Goal: Transaction & Acquisition: Obtain resource

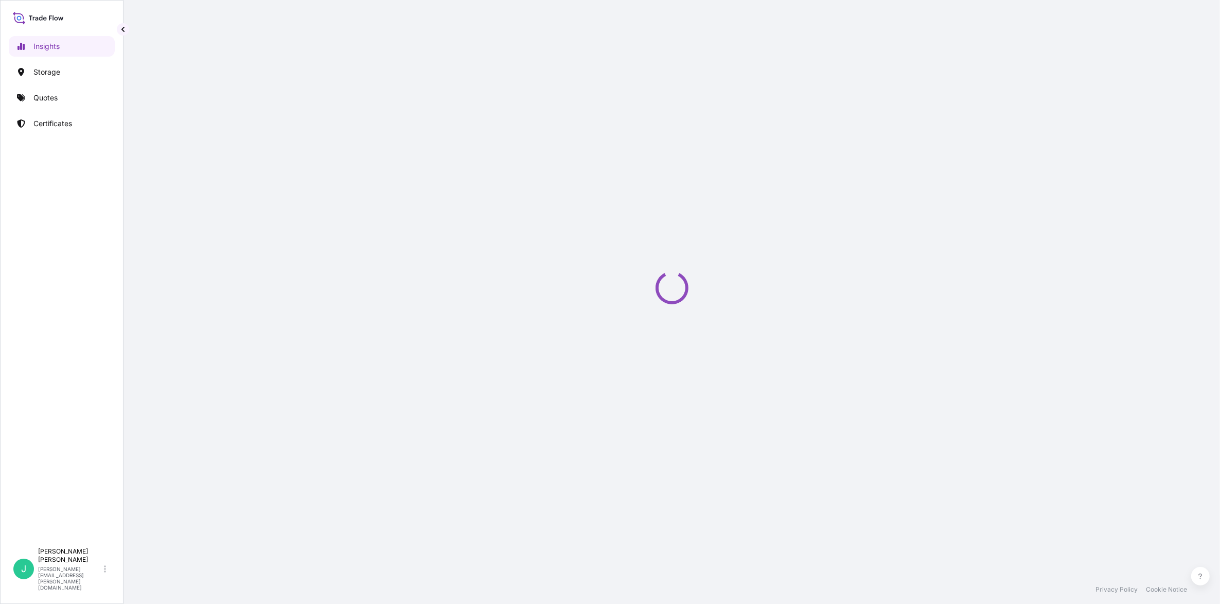
select select "2025"
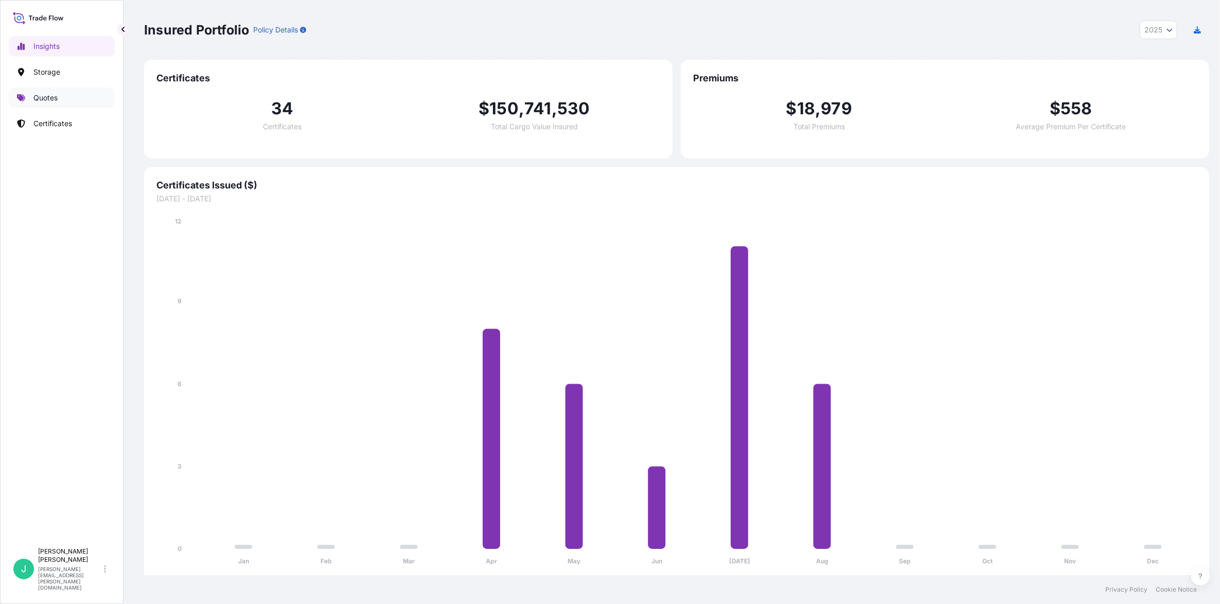
click at [55, 96] on p "Quotes" at bounding box center [45, 98] width 24 height 10
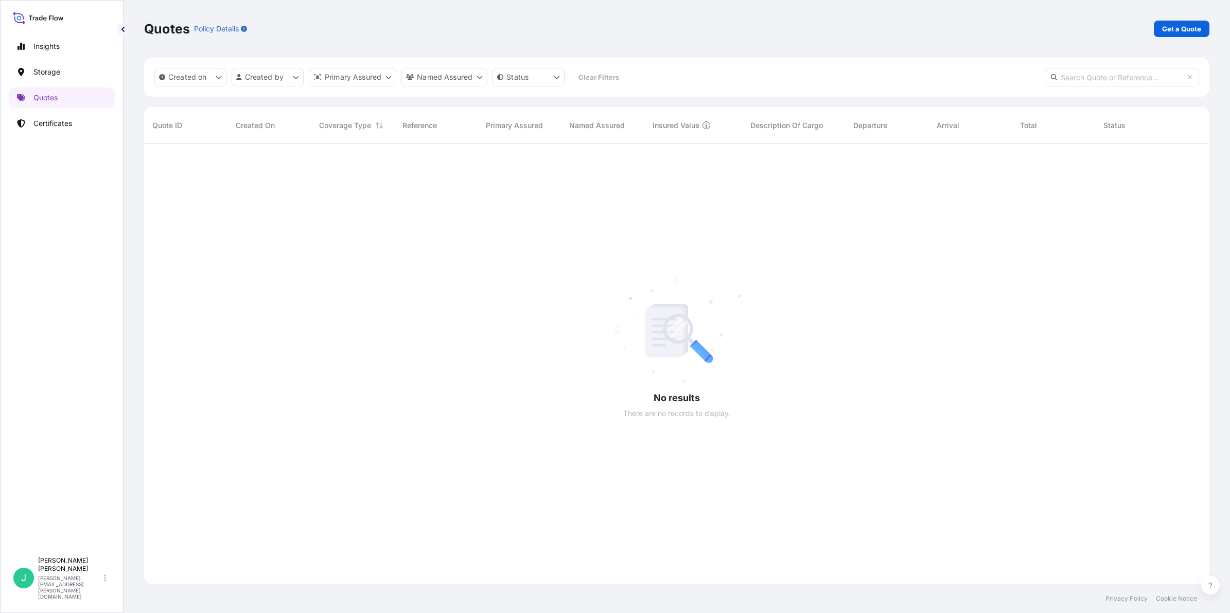
scroll to position [468, 1056]
click at [1186, 30] on p "Get a Quote" at bounding box center [1181, 29] width 39 height 10
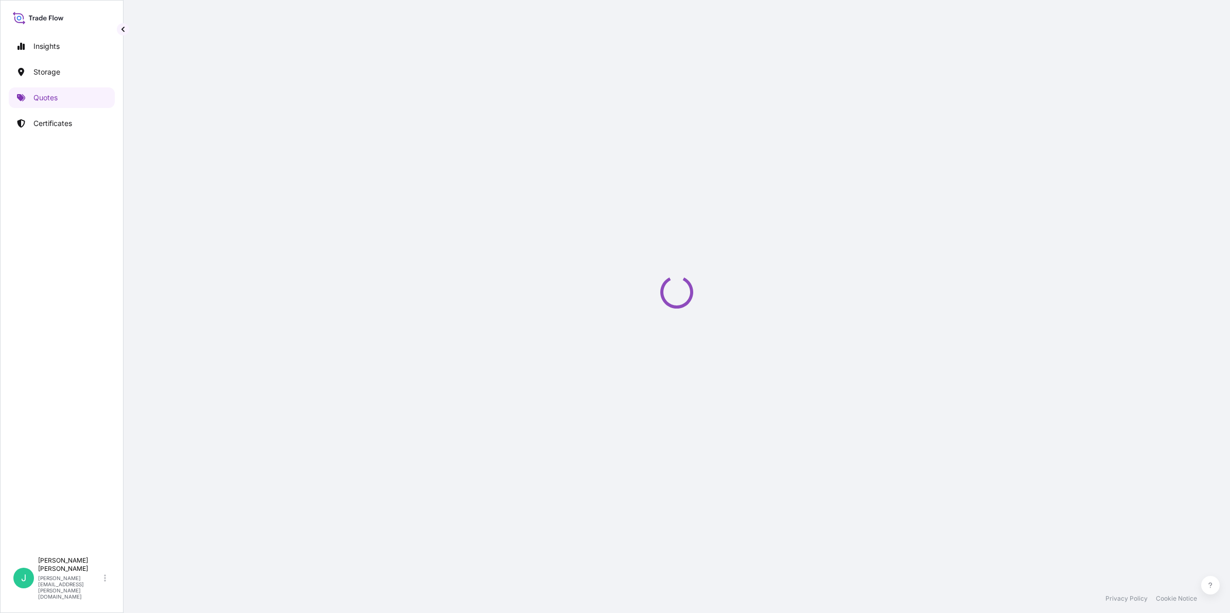
select select "Sea"
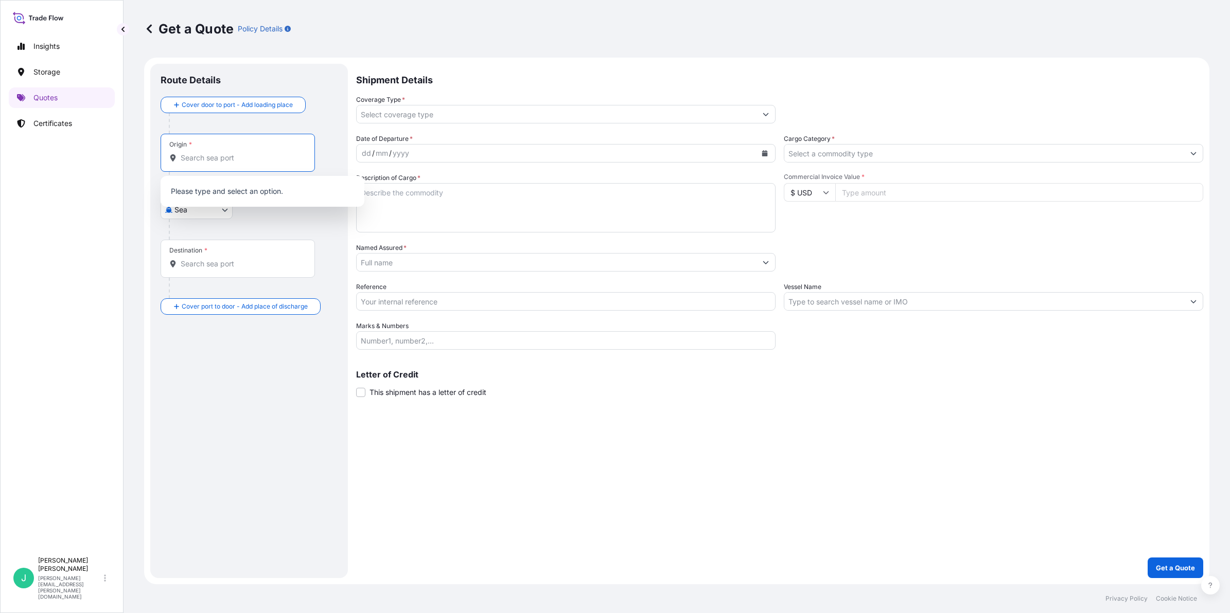
click at [223, 156] on input "Origin *" at bounding box center [241, 158] width 121 height 10
drag, startPoint x: 204, startPoint y: 162, endPoint x: 566, endPoint y: 191, distance: 363.5
click at [204, 162] on input "Origin * Please select an origin" at bounding box center [241, 158] width 121 height 10
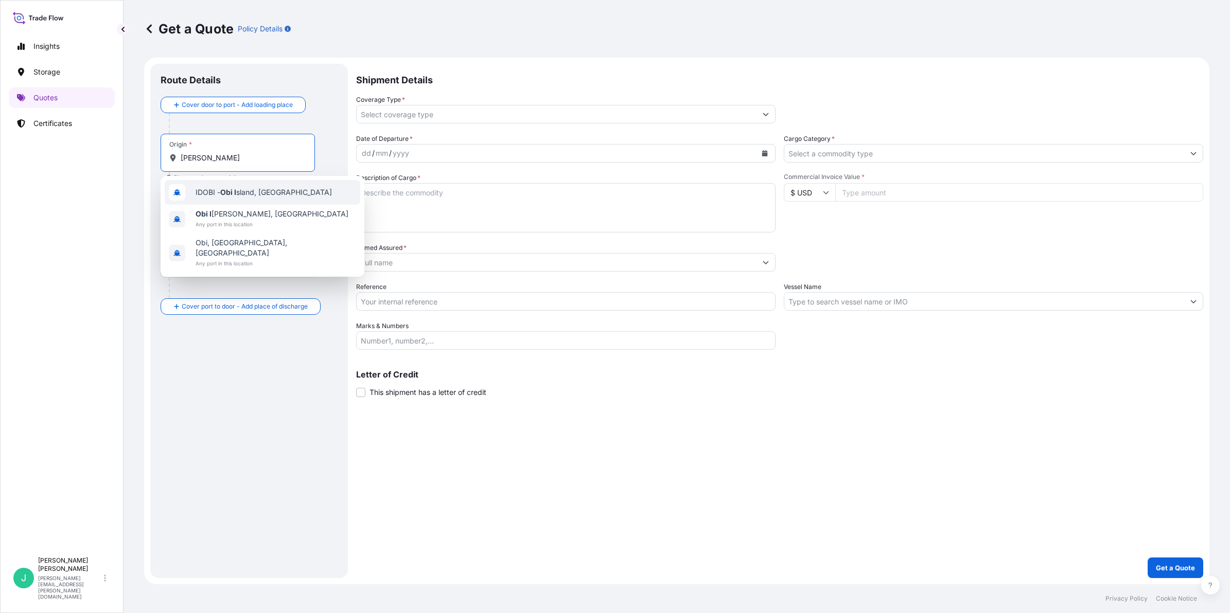
click at [286, 196] on span "IDOBI - Obi I sland, [GEOGRAPHIC_DATA]" at bounding box center [264, 192] width 136 height 10
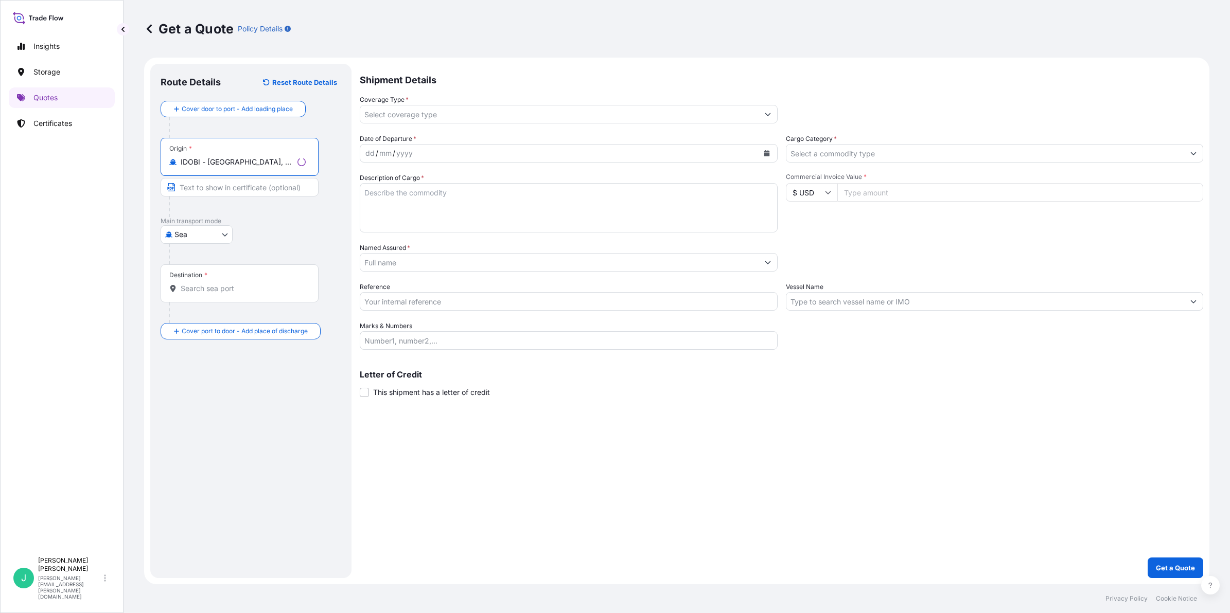
type input "IDOBI - [GEOGRAPHIC_DATA], [GEOGRAPHIC_DATA]"
click at [218, 184] on input "Text to appear on certificate" at bounding box center [240, 187] width 158 height 19
type input "[GEOGRAPHIC_DATA], [GEOGRAPHIC_DATA]"
click at [224, 286] on input "Destination *" at bounding box center [241, 289] width 121 height 10
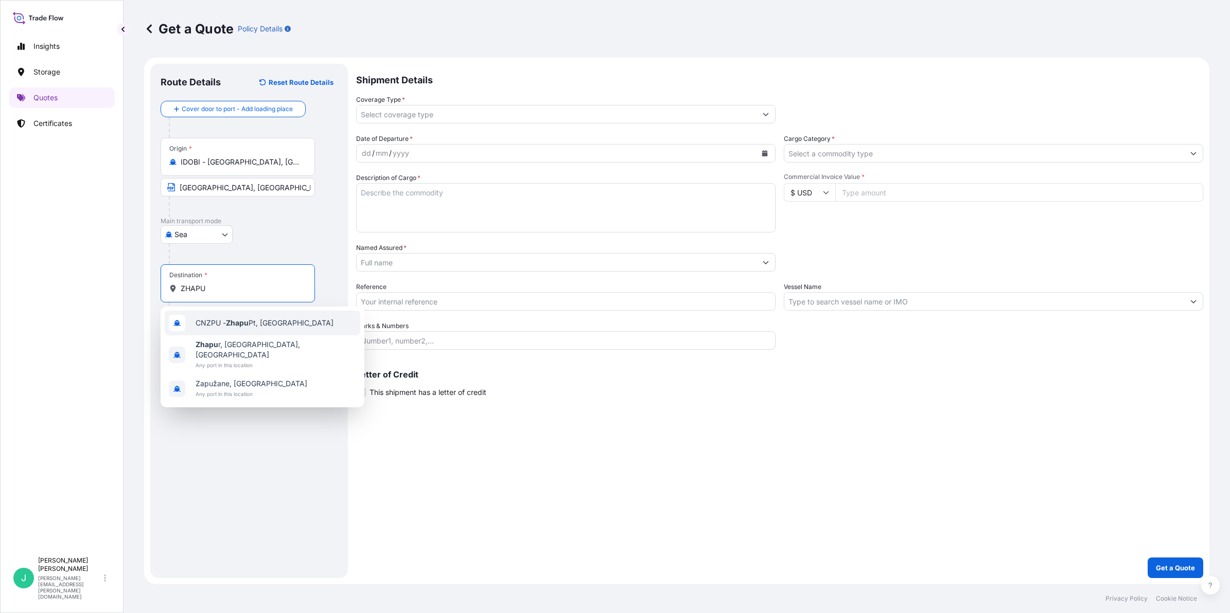
click at [275, 329] on div "CNZPU - Zhapu Pt, [GEOGRAPHIC_DATA]" at bounding box center [263, 323] width 196 height 25
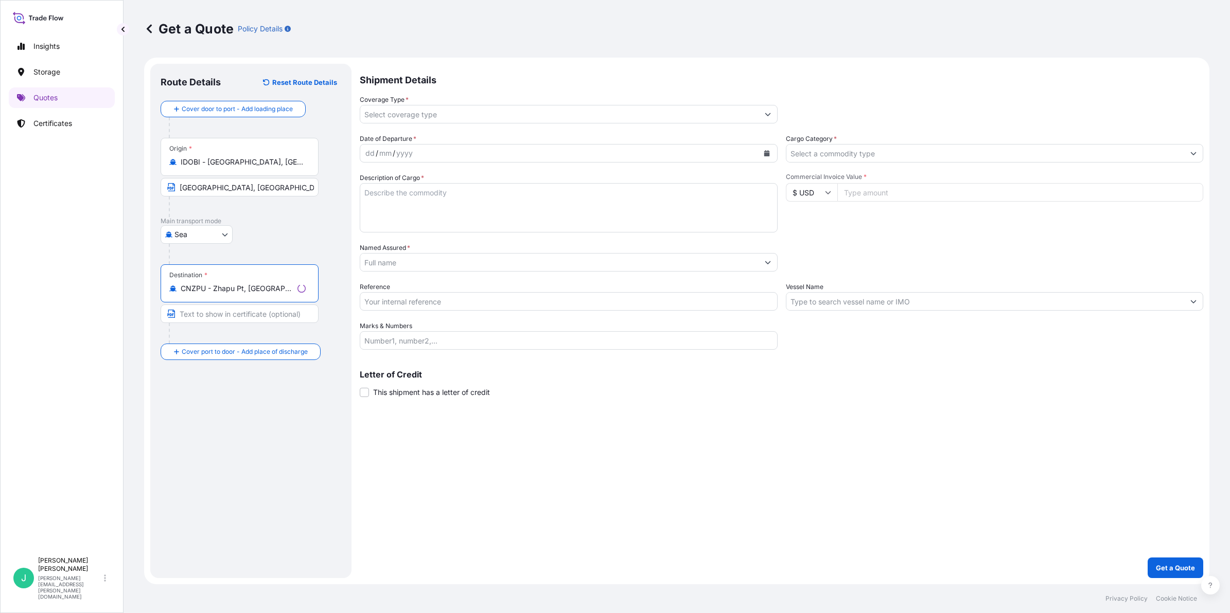
type input "CNZPU - Zhapu Pt, [GEOGRAPHIC_DATA]"
click at [224, 315] on input "Text to appear on certificate" at bounding box center [240, 314] width 158 height 19
type input "ZHAPU PORT, [GEOGRAPHIC_DATA]"
click at [427, 116] on input "Coverage Type *" at bounding box center [557, 114] width 400 height 19
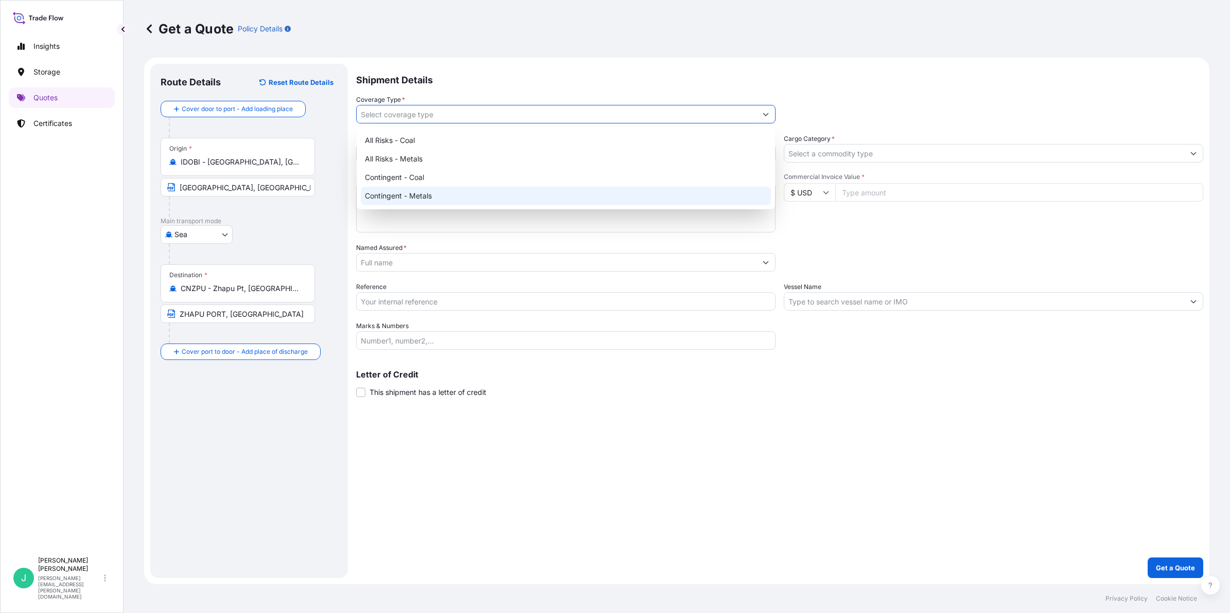
click at [438, 202] on div "Contingent - Metals" at bounding box center [566, 196] width 410 height 19
type input "Contingent - Metals"
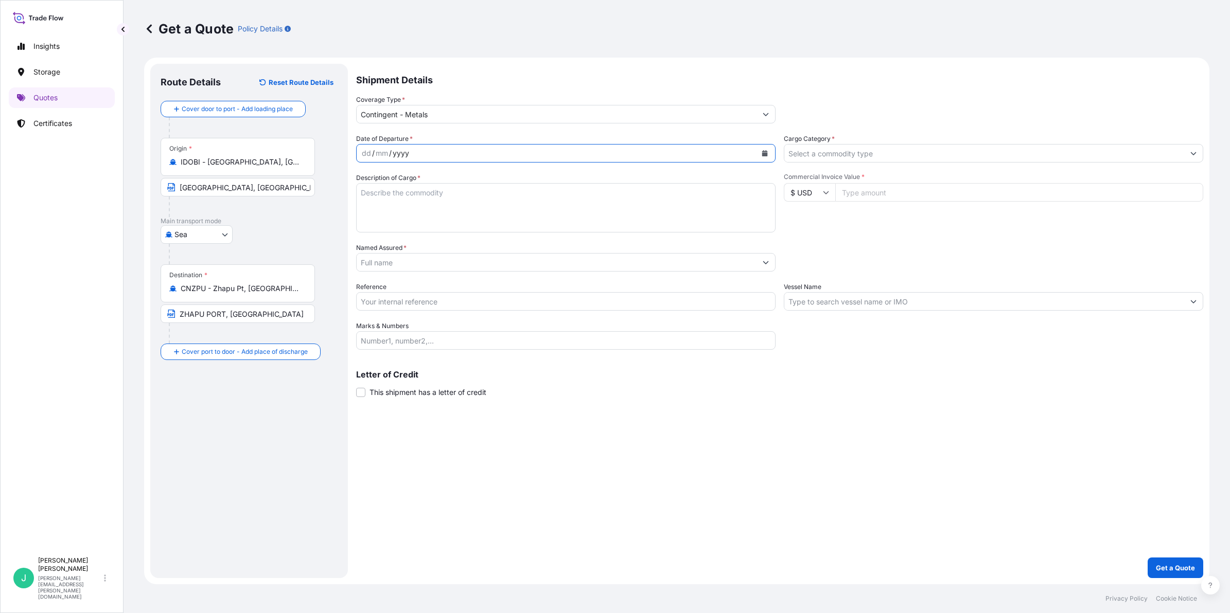
click at [398, 157] on div "yyyy" at bounding box center [401, 153] width 19 height 12
click at [368, 152] on div "dd" at bounding box center [366, 153] width 11 height 12
click at [376, 153] on div "mm" at bounding box center [382, 153] width 14 height 12
click at [390, 155] on div "yyyy" at bounding box center [398, 153] width 19 height 12
click at [484, 215] on textarea "Description of Cargo *" at bounding box center [565, 207] width 419 height 49
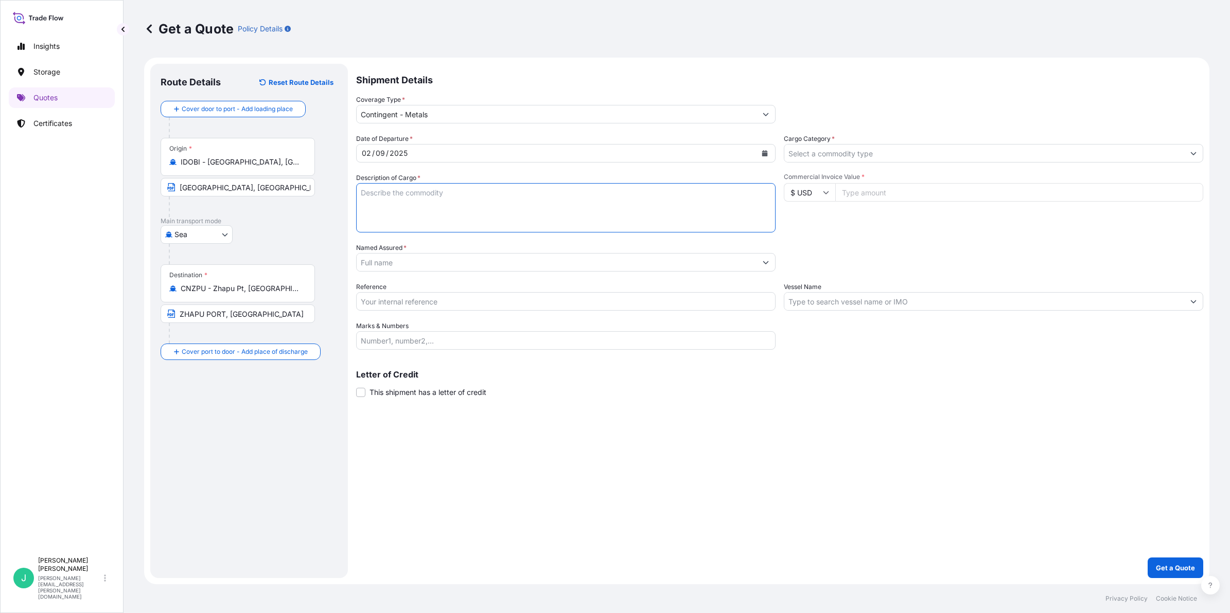
click at [435, 198] on textarea "Description of Cargo *" at bounding box center [565, 207] width 419 height 49
click at [361, 191] on textarea "Gross Weight: 500.570 WMT Net Weight: 499.036MT No. of Bags: 414 Bags" at bounding box center [565, 207] width 419 height 49
click at [372, 194] on textarea "Gross Weight: 500.570 WMT Net Weight: 499.036MT No. of Bags: 414 Bags" at bounding box center [565, 207] width 419 height 49
type textarea "Mixed Hydroxide Precipitate Gross Weight: 500.570 WMT Net Weight: 499.036MT No.…"
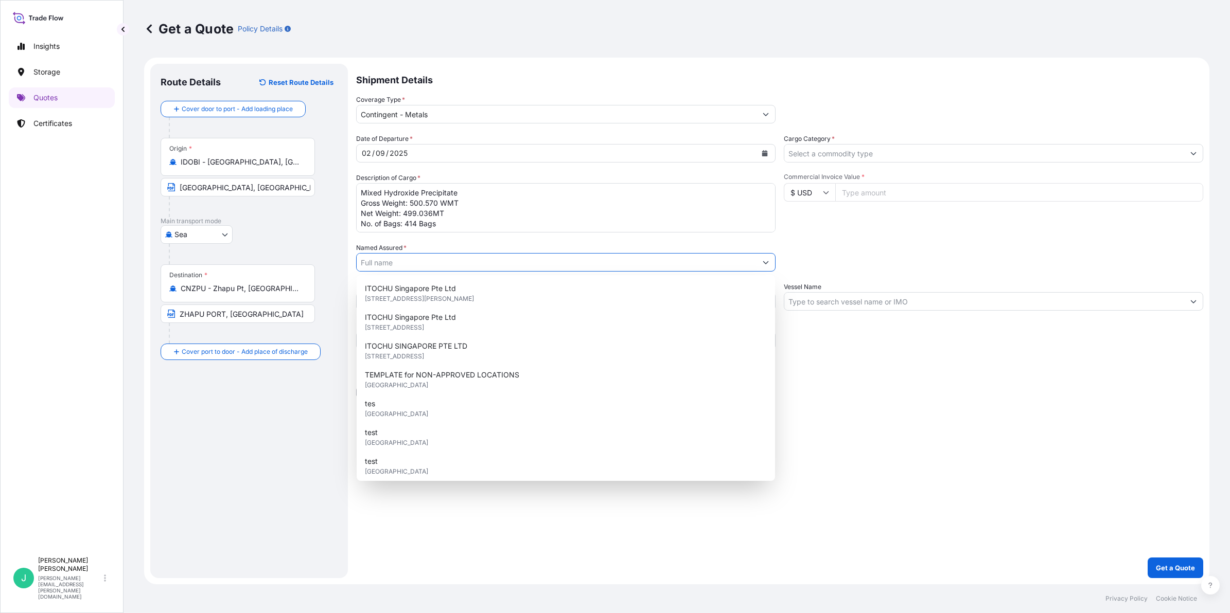
click at [446, 266] on input "Named Assured *" at bounding box center [557, 262] width 400 height 19
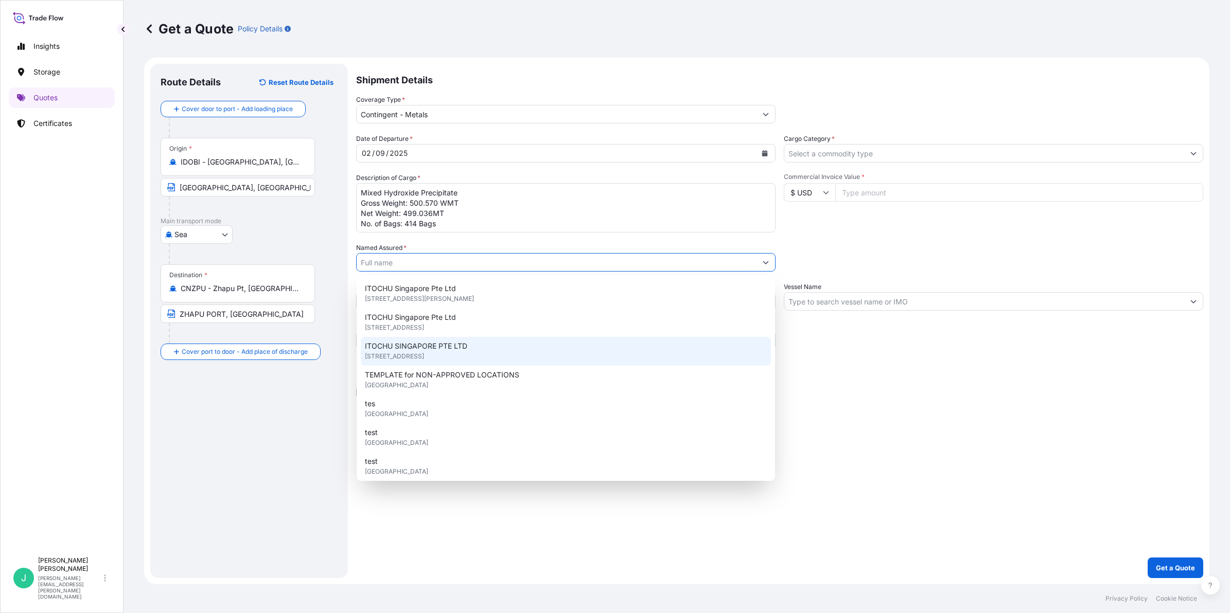
click at [424, 353] on span "[STREET_ADDRESS]" at bounding box center [394, 357] width 59 height 10
type input "ITOCHU SINGAPORE PTE LTD"
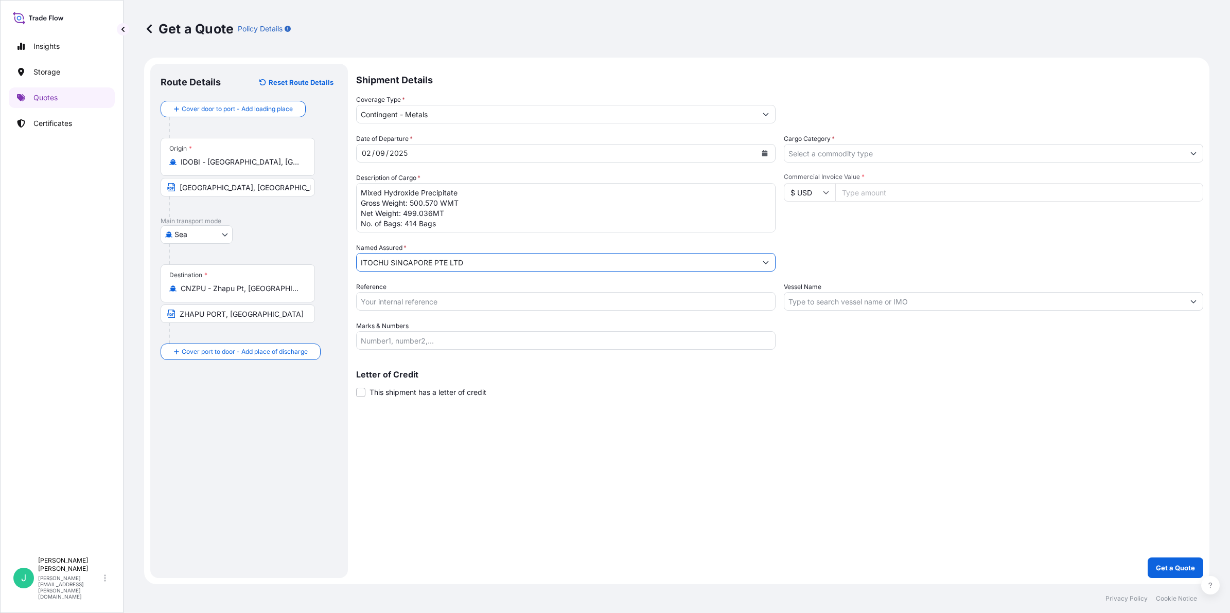
click at [390, 302] on input "Reference" at bounding box center [565, 301] width 419 height 19
type input "ECEF0102"
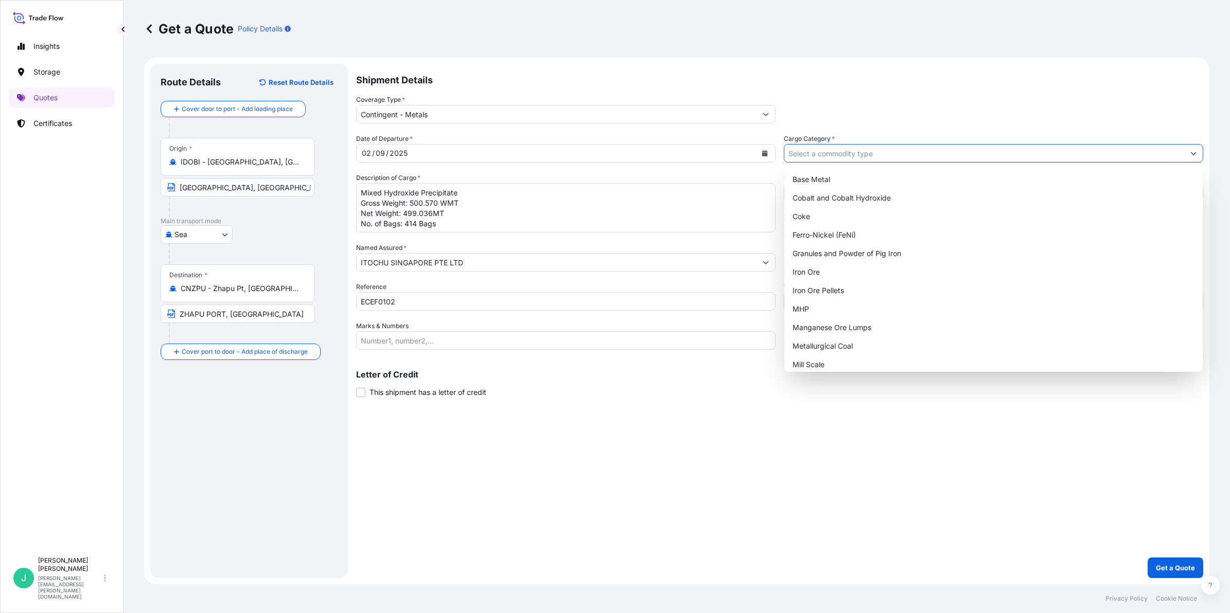
click at [837, 152] on input "Cargo Category *" at bounding box center [984, 153] width 400 height 19
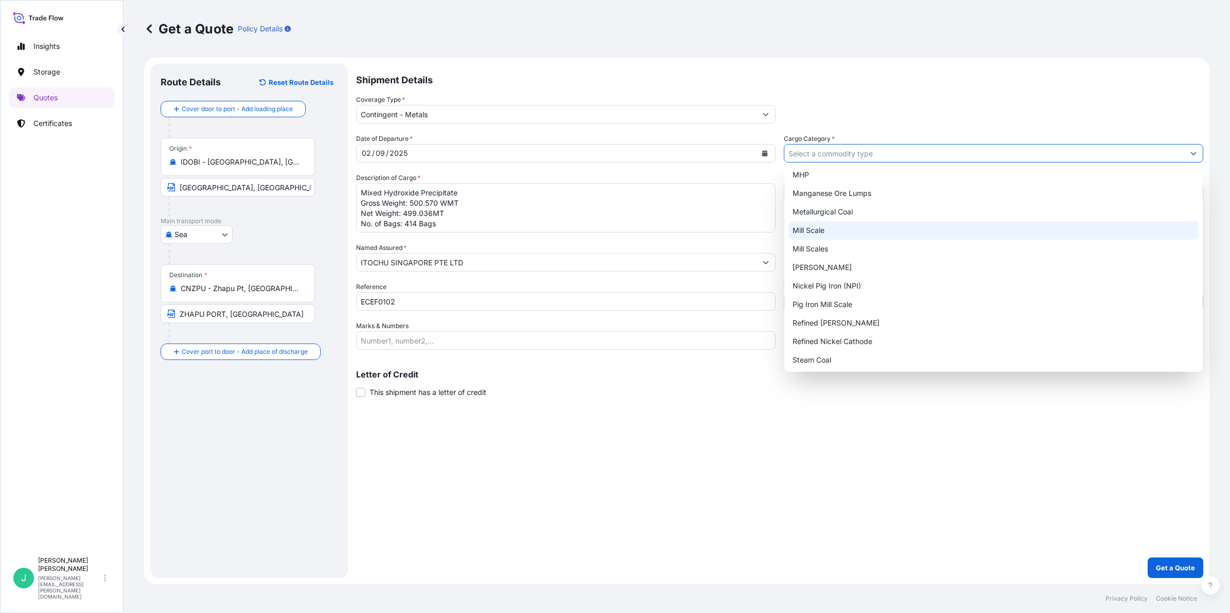
scroll to position [135, 0]
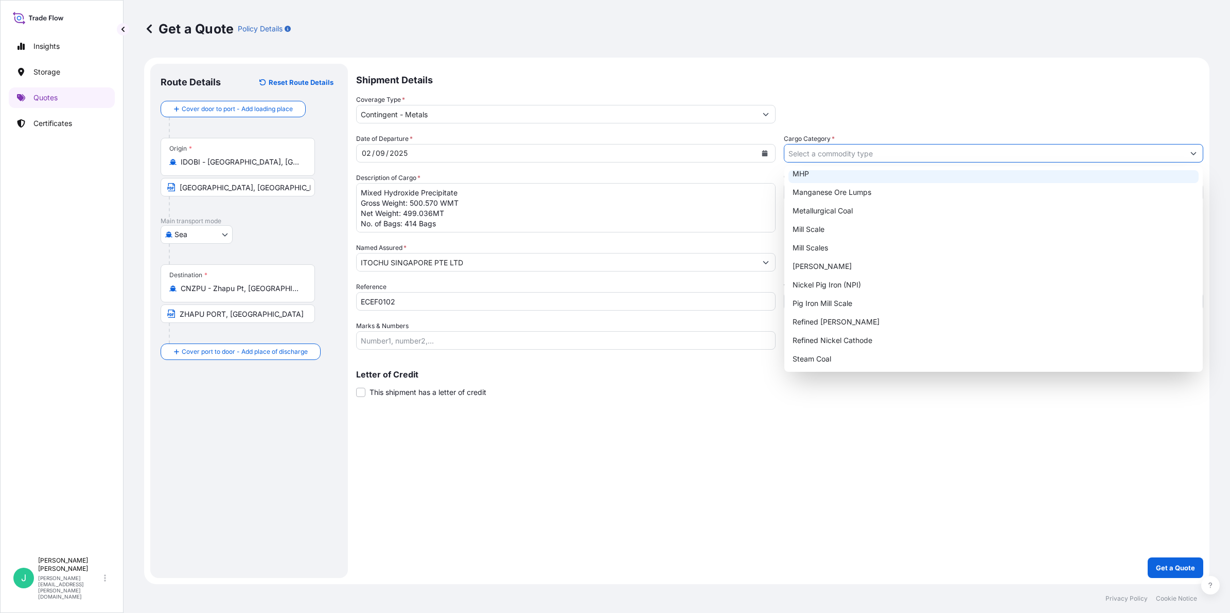
click at [816, 176] on div "MHP" at bounding box center [993, 174] width 410 height 19
type input "MHP"
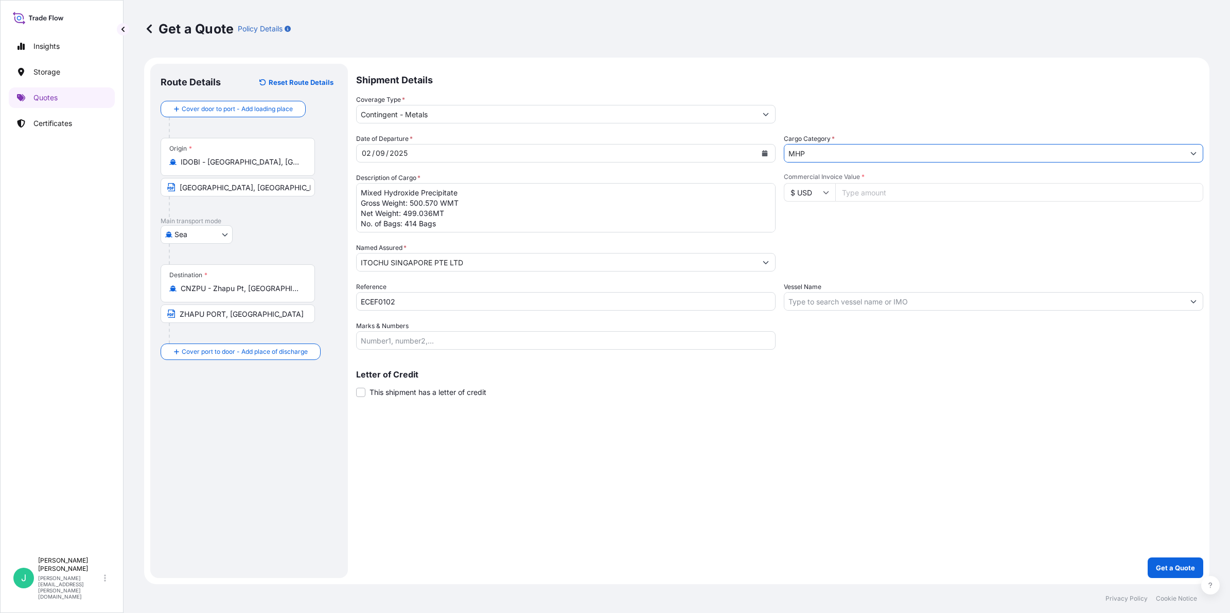
drag, startPoint x: 875, startPoint y: 196, endPoint x: 873, endPoint y: 202, distance: 6.7
click at [875, 198] on input "Commercial Invoice Value *" at bounding box center [1019, 192] width 368 height 19
type input "1546482.03"
click at [1148, 558] on button "Get a Quote" at bounding box center [1176, 568] width 56 height 21
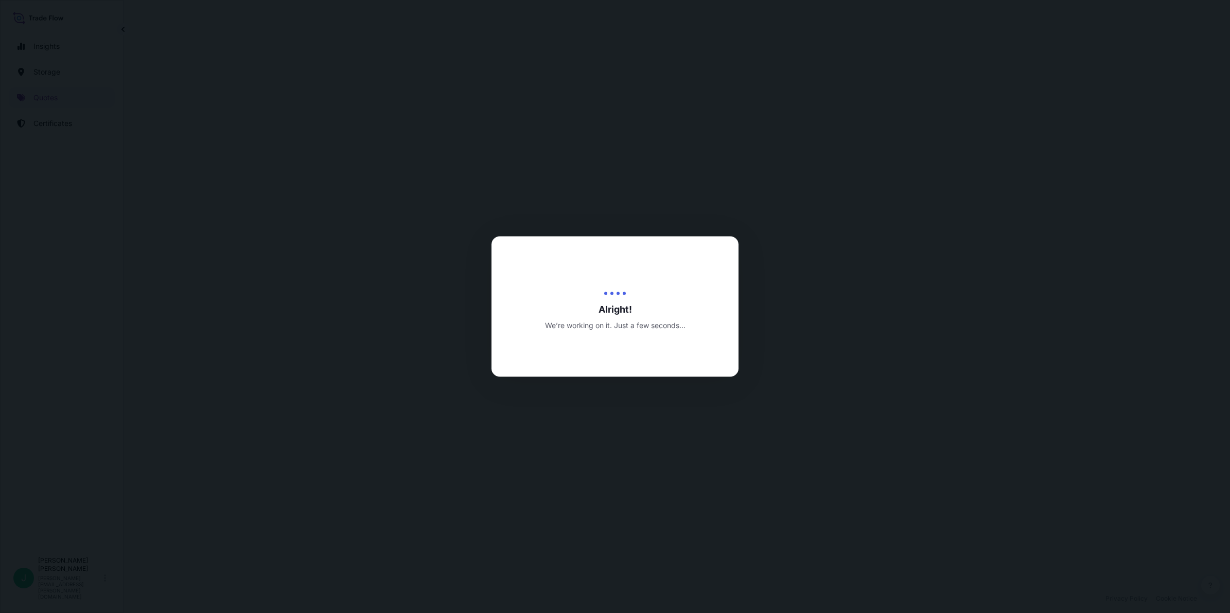
select select "Sea"
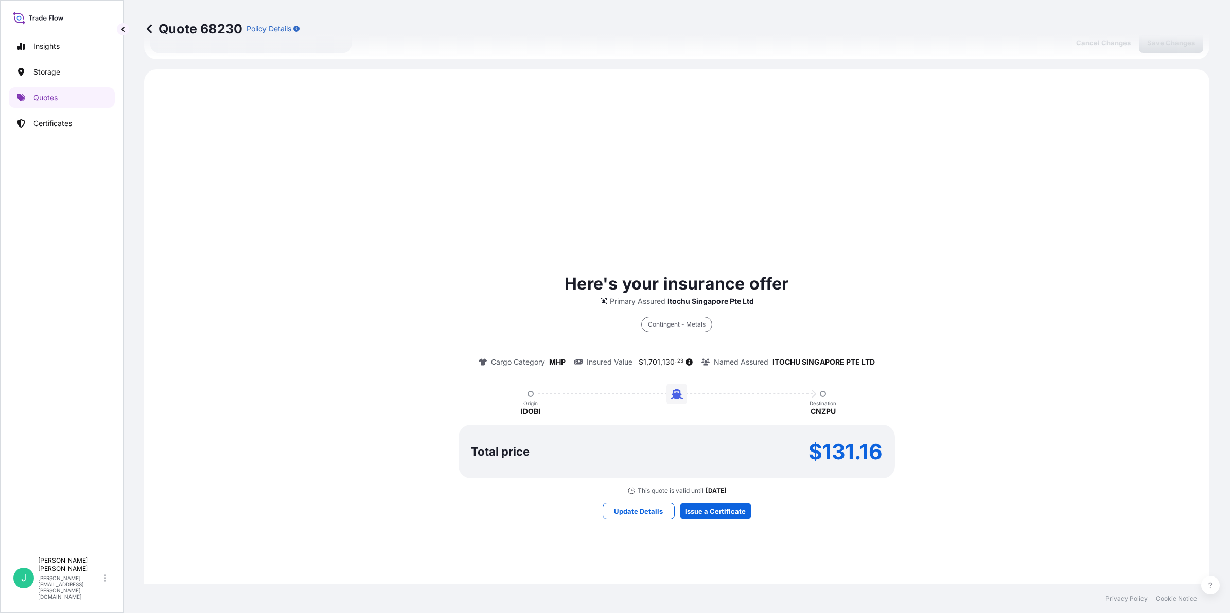
scroll to position [391, 0]
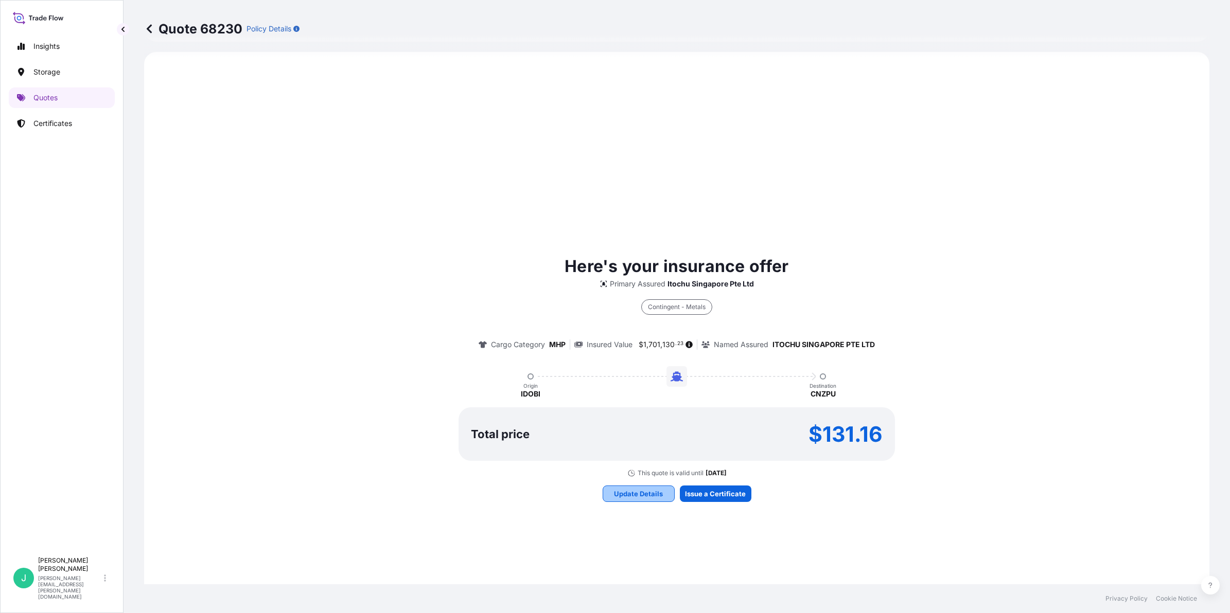
click at [626, 491] on p "Update Details" at bounding box center [638, 494] width 49 height 10
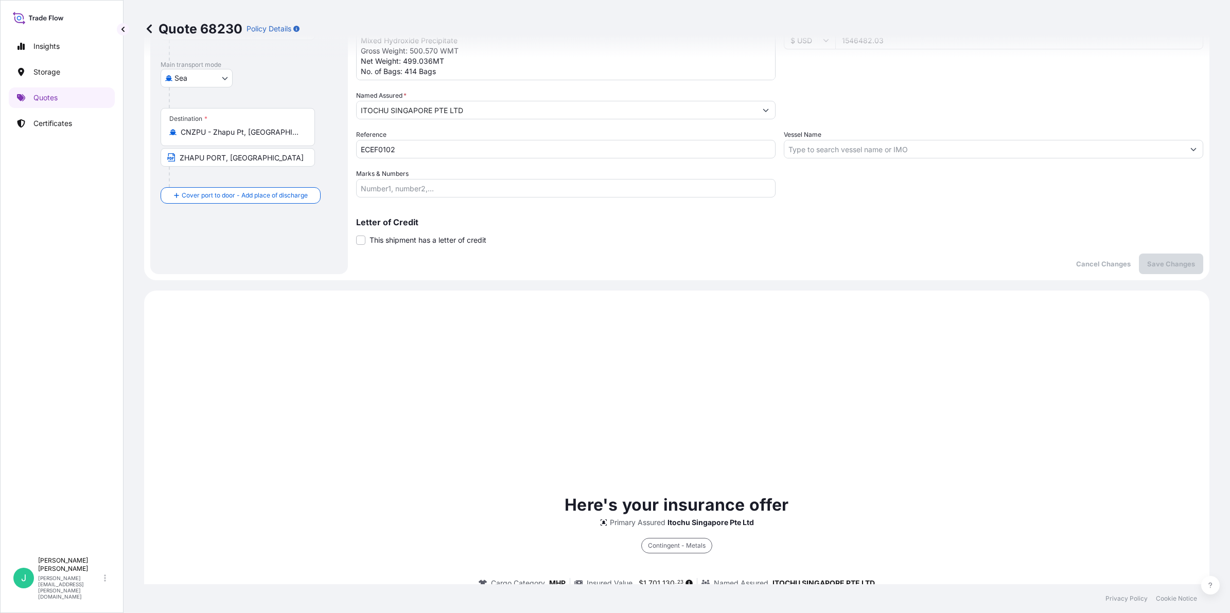
scroll to position [16, 0]
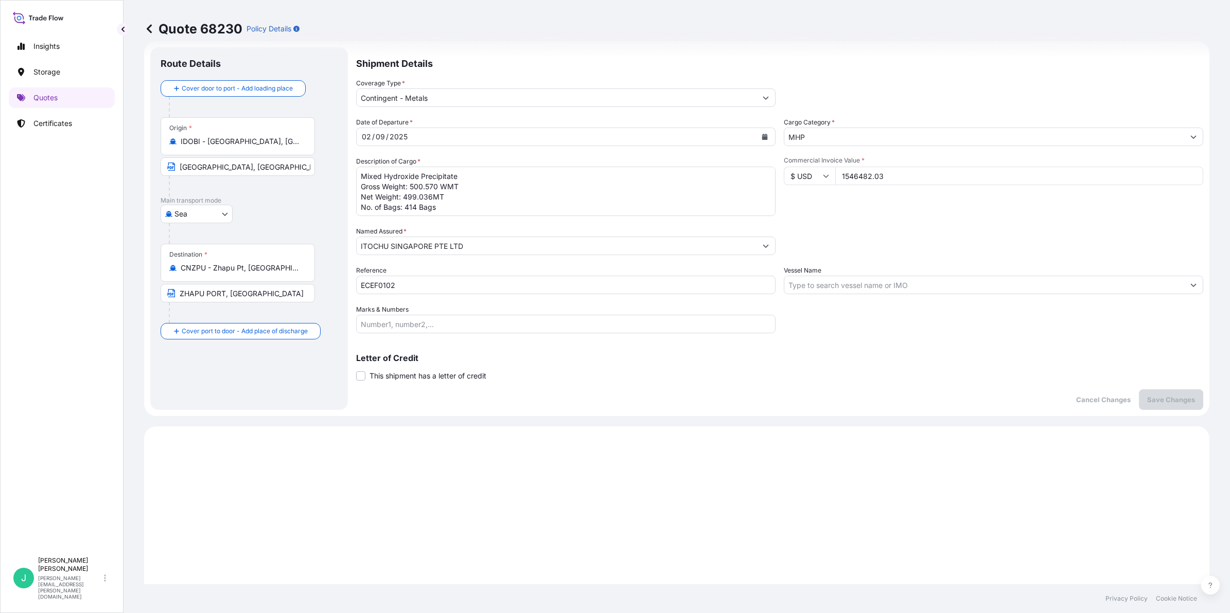
click at [858, 281] on input "Vessel Name" at bounding box center [984, 285] width 400 height 19
click at [866, 274] on div "Vessel Name" at bounding box center [993, 280] width 419 height 29
click at [862, 283] on input "Vessel Name" at bounding box center [984, 285] width 400 height 19
paste input "MV. SPRING [PERSON_NAME]. AM2510"
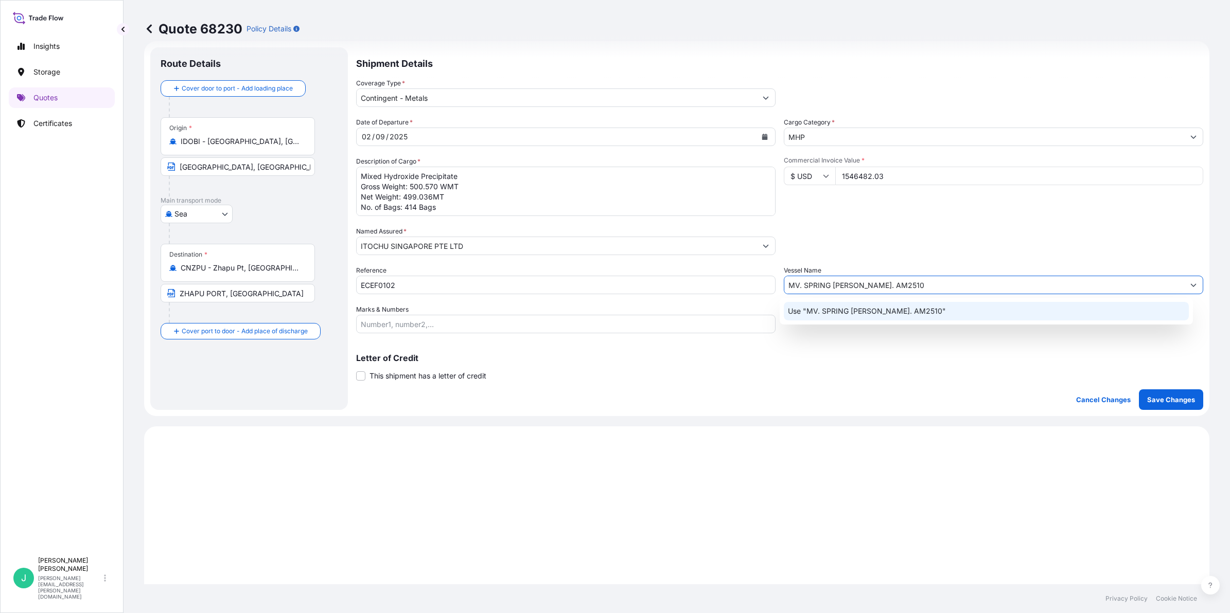
click at [797, 283] on input "MV. SPRING [PERSON_NAME]. AM2510" at bounding box center [984, 285] width 400 height 19
type input "MV SPRING [PERSON_NAME]. AM2510"
click at [1162, 399] on p "Save Changes" at bounding box center [1171, 400] width 48 height 10
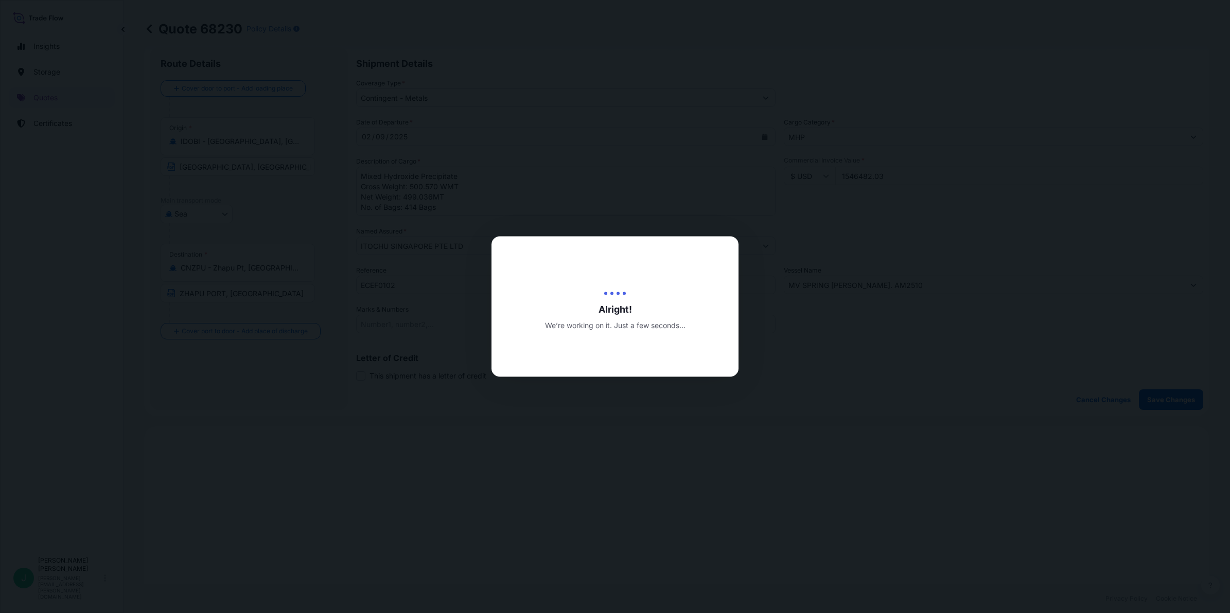
type input "[DATE]"
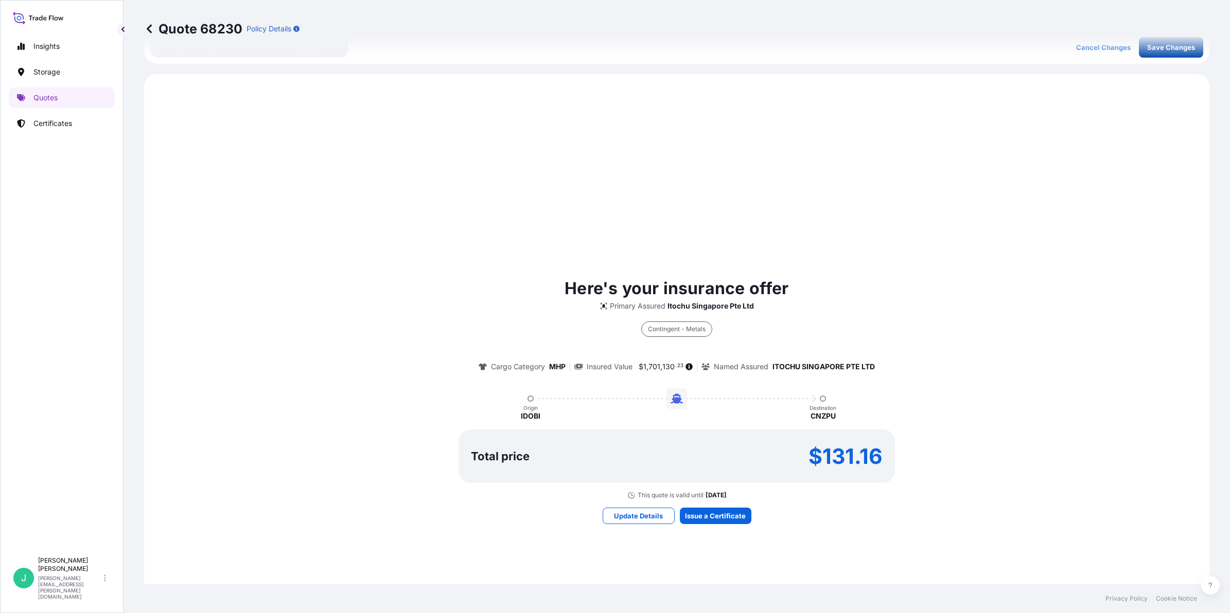
scroll to position [391, 0]
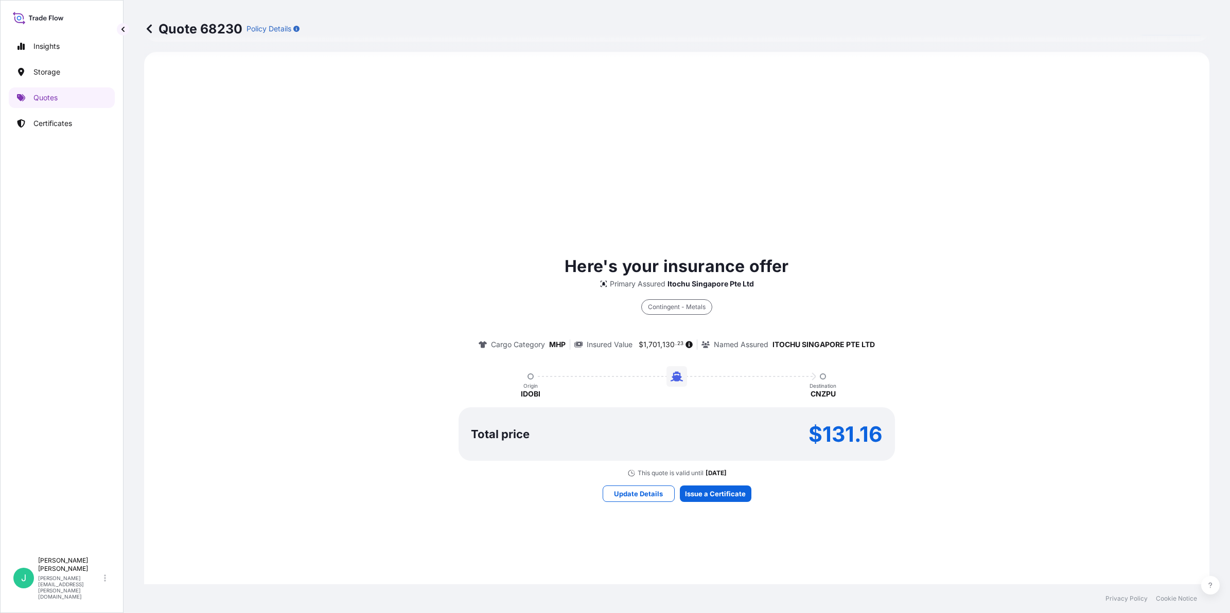
select select "Sea"
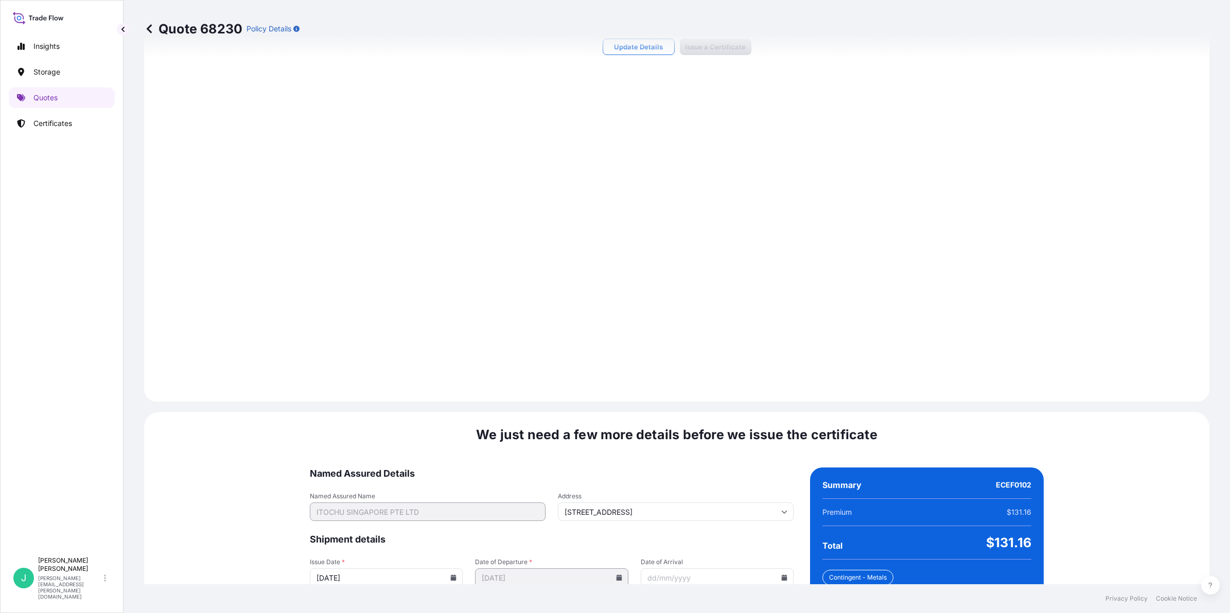
scroll to position [1090, 0]
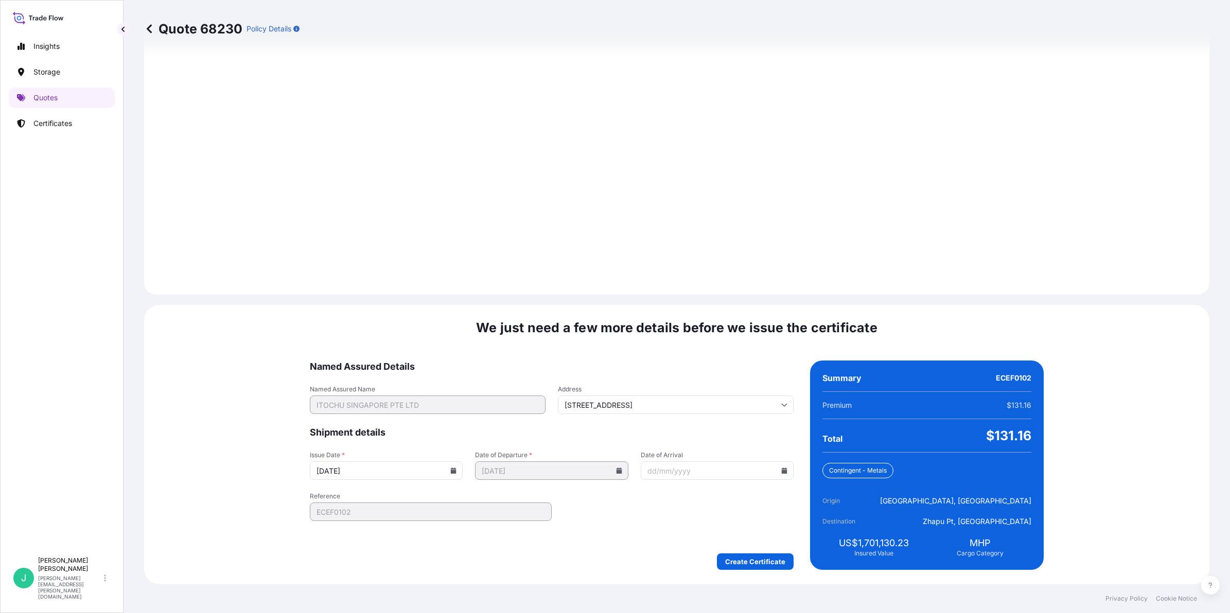
click at [714, 472] on input "Date of Arrival" at bounding box center [717, 471] width 153 height 19
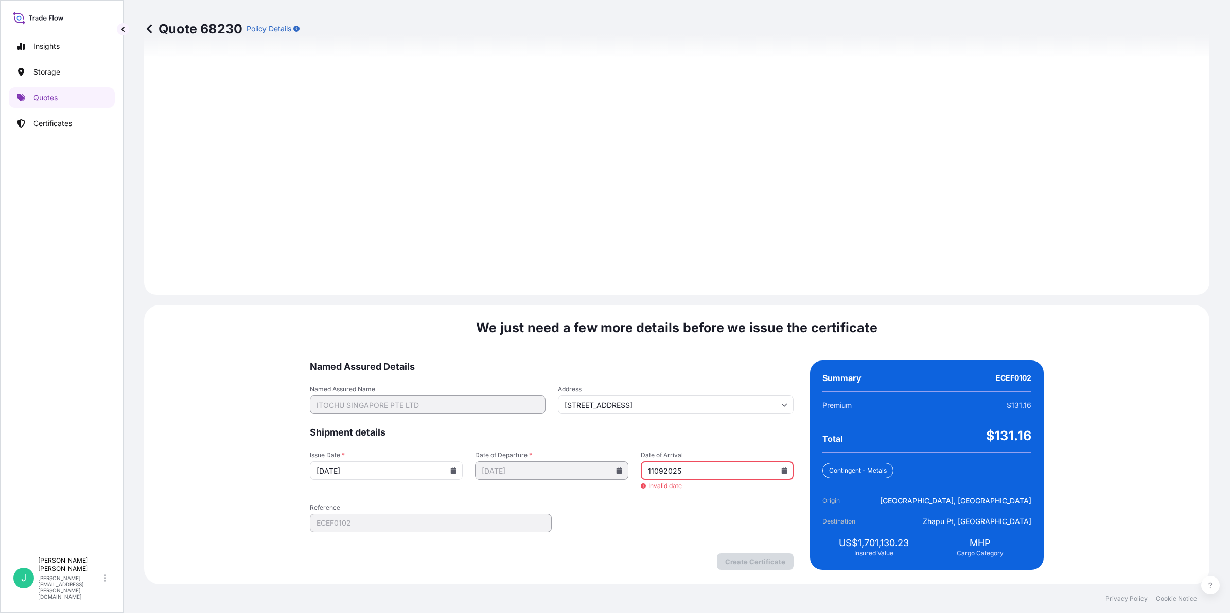
click at [757, 469] on input "11092025" at bounding box center [717, 471] width 153 height 19
click at [781, 468] on icon at bounding box center [784, 471] width 6 height 6
click at [709, 360] on button "11" at bounding box center [703, 359] width 16 height 16
type input "[DATE]"
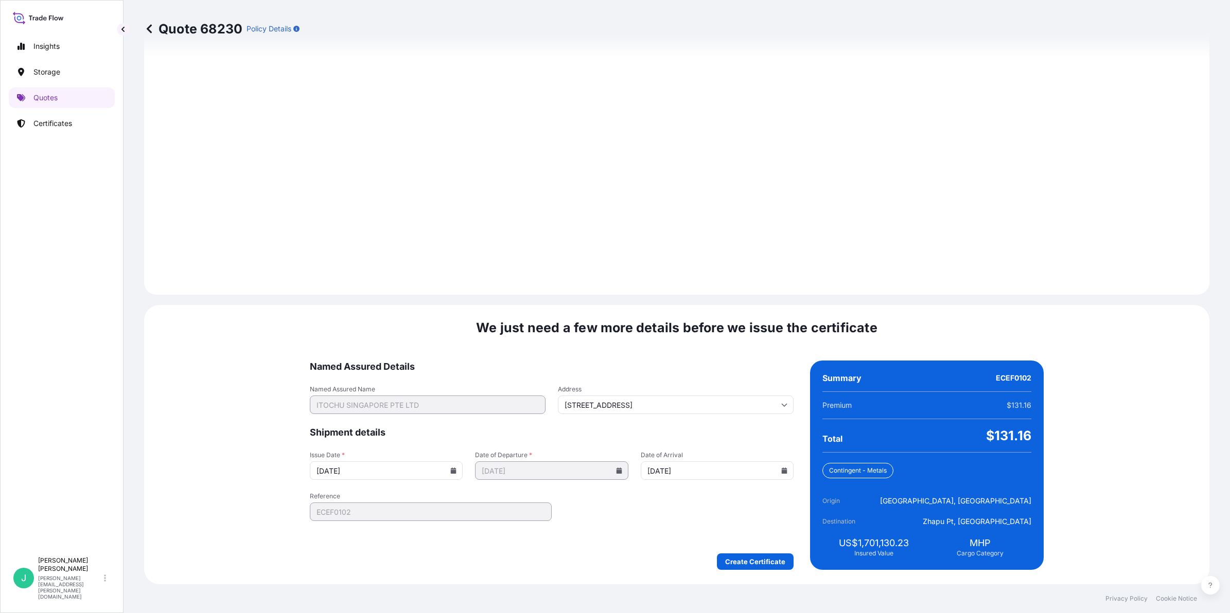
click at [709, 360] on div "[DATE] Mon Tue Wed Thu Fri Sat Sun 1 2 3 4 5 6 7 8 9 10 11 12 13 14 15 16 17 18…" at bounding box center [704, 406] width 124 height 97
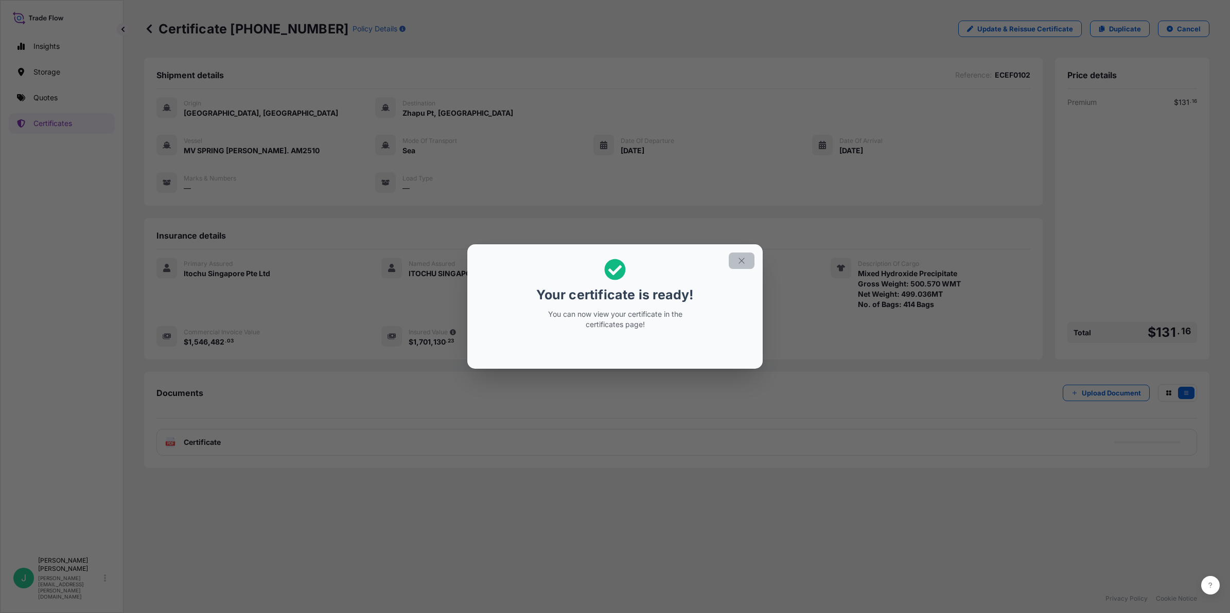
click at [741, 261] on icon "button" at bounding box center [742, 261] width 6 height 6
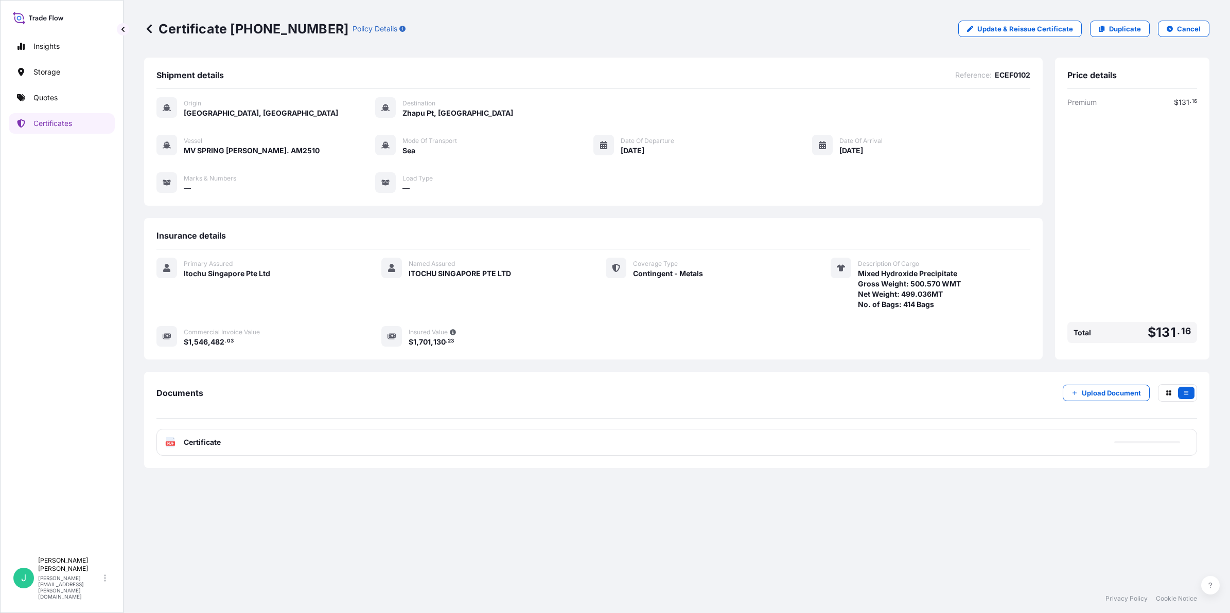
click at [200, 443] on span "Certificate" at bounding box center [202, 442] width 37 height 10
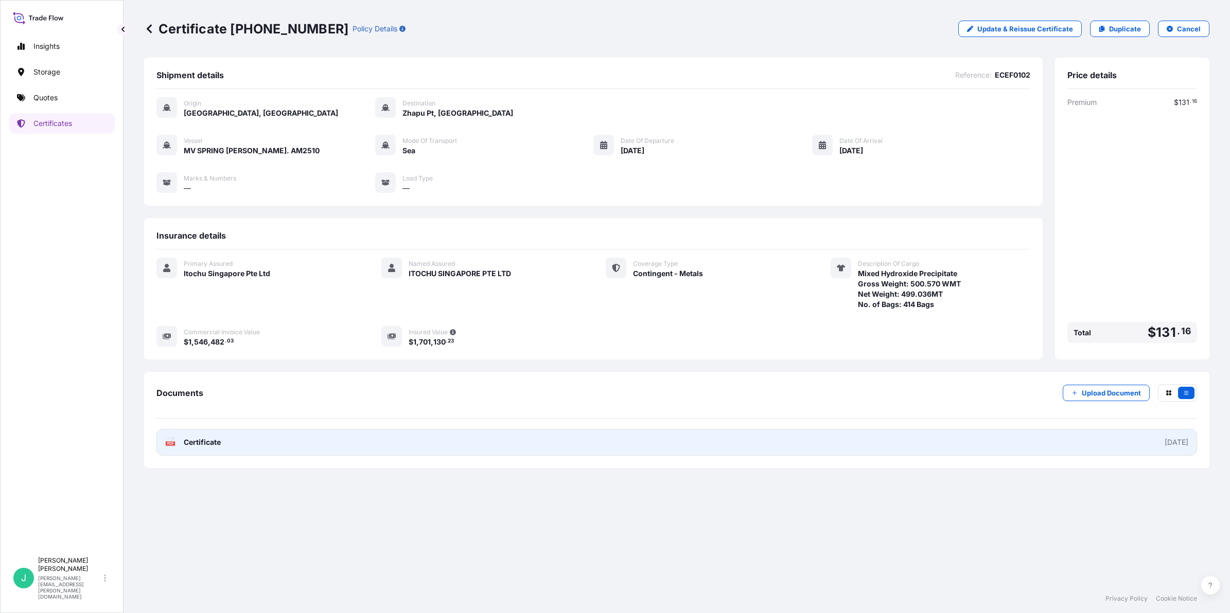
click at [179, 437] on div "PDF Certificate" at bounding box center [193, 442] width 56 height 10
click at [209, 444] on span "Certificate" at bounding box center [202, 442] width 37 height 10
